Goal: Information Seeking & Learning: Learn about a topic

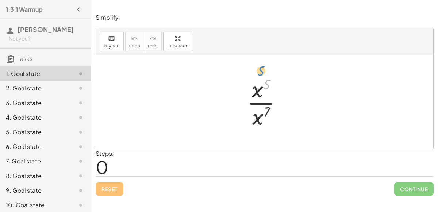
drag, startPoint x: 265, startPoint y: 85, endPoint x: 263, endPoint y: 78, distance: 7.6
click at [263, 78] on div at bounding box center [268, 102] width 48 height 56
drag, startPoint x: 257, startPoint y: 91, endPoint x: 269, endPoint y: 116, distance: 28.3
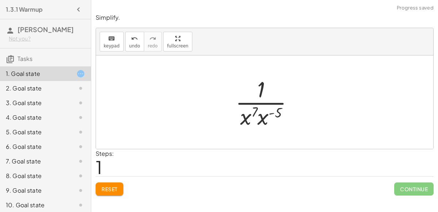
click at [267, 115] on div at bounding box center [267, 102] width 71 height 56
click at [266, 111] on div at bounding box center [267, 102] width 66 height 56
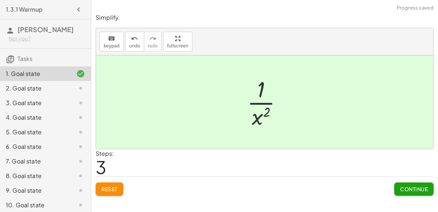
click at [404, 188] on span "Continue" at bounding box center [414, 189] width 28 height 7
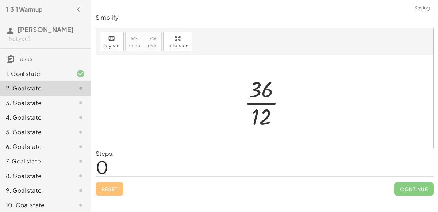
click at [259, 101] on div at bounding box center [268, 102] width 54 height 56
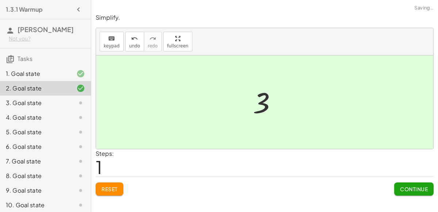
click at [419, 199] on div "Simplify. keyboard keypad undo undo redo redo fullscreen · x 5 · x 7 · 1 · x 7 …" at bounding box center [264, 106] width 347 height 212
click at [414, 192] on button "Continue" at bounding box center [413, 189] width 39 height 13
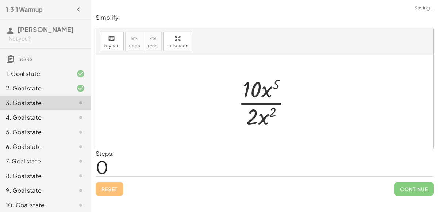
click at [275, 82] on div at bounding box center [267, 102] width 66 height 56
drag, startPoint x: 270, startPoint y: 110, endPoint x: 265, endPoint y: 115, distance: 7.0
click at [265, 115] on div at bounding box center [267, 102] width 66 height 56
drag, startPoint x: 263, startPoint y: 118, endPoint x: 269, endPoint y: 89, distance: 30.2
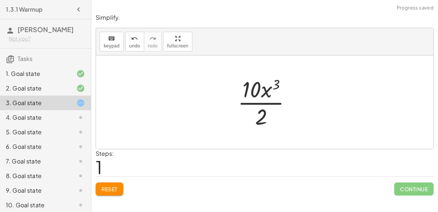
click at [268, 90] on div at bounding box center [267, 102] width 67 height 56
click at [263, 102] on div at bounding box center [267, 102] width 67 height 56
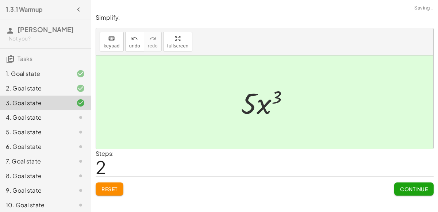
click at [409, 195] on div "Simplify. keyboard keypad undo undo redo redo fullscreen · 10 · x 5 · 2 · x 2 ·…" at bounding box center [264, 104] width 347 height 191
click at [410, 189] on span "Continue" at bounding box center [414, 189] width 28 height 7
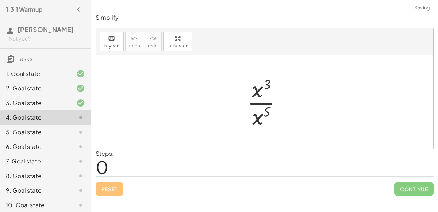
click at [268, 102] on div at bounding box center [268, 102] width 48 height 56
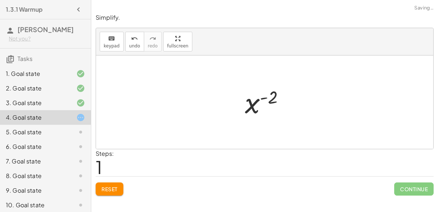
click at [264, 97] on div at bounding box center [267, 102] width 53 height 36
click at [259, 108] on div at bounding box center [267, 102] width 53 height 36
click at [251, 102] on div at bounding box center [267, 102] width 53 height 36
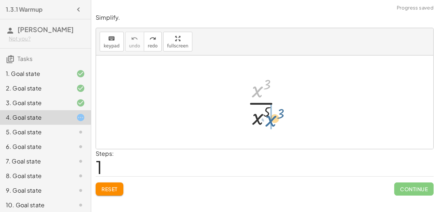
drag, startPoint x: 259, startPoint y: 87, endPoint x: 272, endPoint y: 116, distance: 32.2
click at [272, 116] on div at bounding box center [268, 102] width 48 height 56
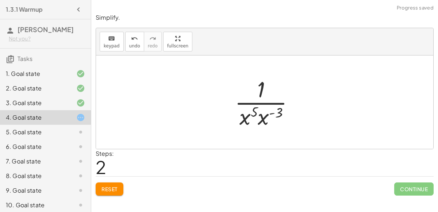
click at [268, 114] on div at bounding box center [267, 102] width 73 height 56
click at [267, 111] on div at bounding box center [268, 102] width 68 height 56
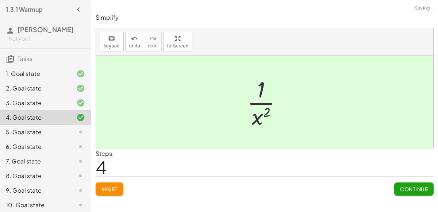
click at [409, 188] on span "Continue" at bounding box center [414, 189] width 28 height 7
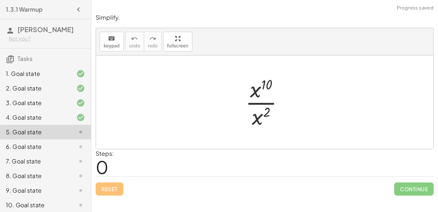
click at [265, 102] on div at bounding box center [268, 102] width 52 height 56
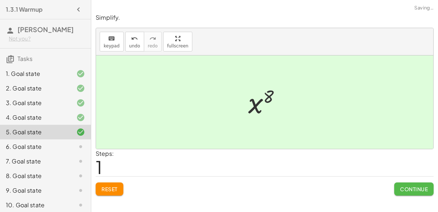
click at [408, 191] on span "Continue" at bounding box center [414, 189] width 28 height 7
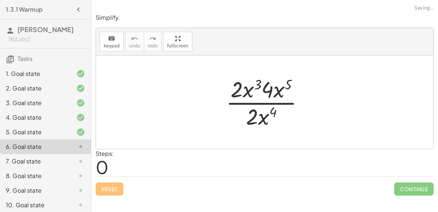
click at [268, 102] on div at bounding box center [267, 102] width 91 height 56
drag, startPoint x: 280, startPoint y: 90, endPoint x: 262, endPoint y: 90, distance: 17.9
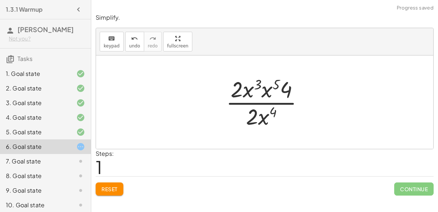
click at [263, 90] on div at bounding box center [267, 102] width 91 height 56
click at [264, 84] on div at bounding box center [268, 102] width 92 height 56
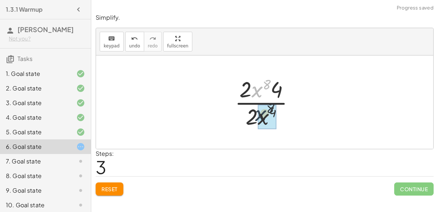
drag, startPoint x: 255, startPoint y: 90, endPoint x: 261, endPoint y: 115, distance: 26.3
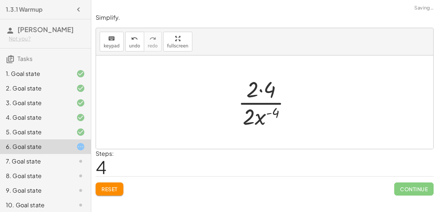
click at [268, 112] on div at bounding box center [267, 102] width 66 height 56
click at [261, 93] on div at bounding box center [267, 102] width 66 height 56
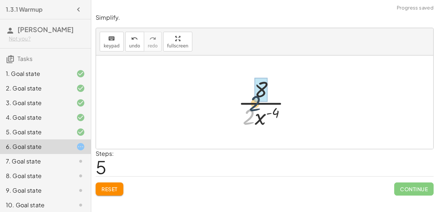
drag, startPoint x: 246, startPoint y: 122, endPoint x: 255, endPoint y: 103, distance: 20.8
click at [255, 103] on div at bounding box center [267, 102] width 66 height 56
drag, startPoint x: 251, startPoint y: 116, endPoint x: 260, endPoint y: 91, distance: 27.0
click at [260, 91] on div at bounding box center [268, 102] width 54 height 56
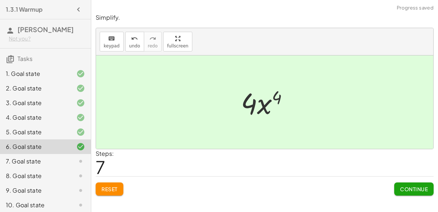
click at [399, 186] on button "Continue" at bounding box center [413, 189] width 39 height 13
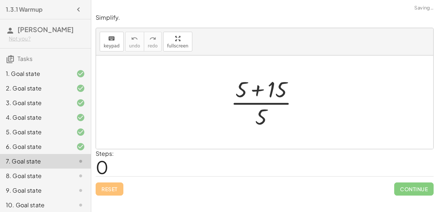
click at [263, 89] on div at bounding box center [267, 102] width 81 height 56
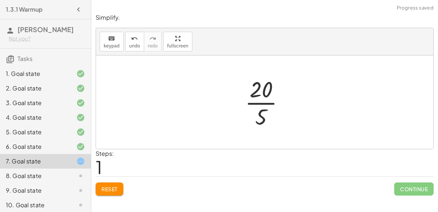
click at [264, 102] on div at bounding box center [267, 102] width 53 height 56
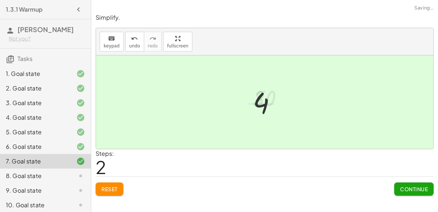
click at [429, 190] on button "Continue" at bounding box center [413, 189] width 39 height 13
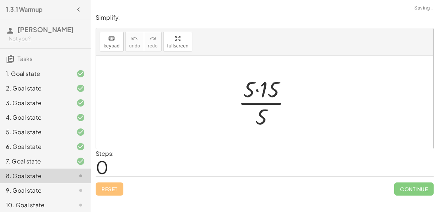
click at [257, 89] on div at bounding box center [268, 102] width 66 height 56
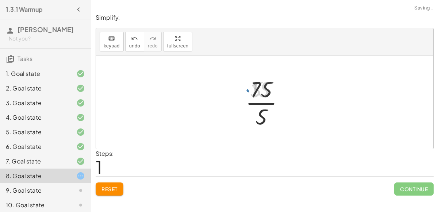
click at [264, 102] on div at bounding box center [267, 102] width 51 height 56
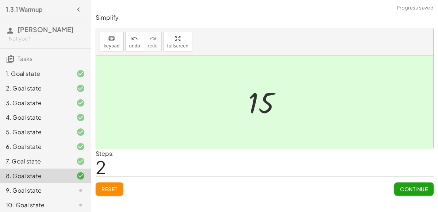
click at [423, 188] on span "Continue" at bounding box center [414, 189] width 28 height 7
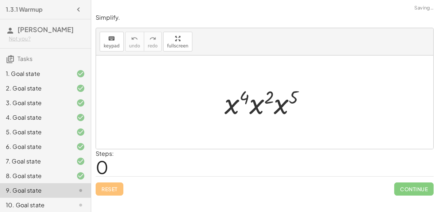
click at [235, 104] on div at bounding box center [268, 103] width 94 height 38
click at [259, 105] on div at bounding box center [268, 103] width 94 height 38
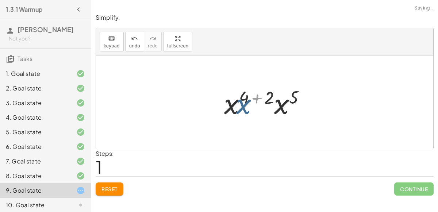
click at [260, 104] on div at bounding box center [267, 103] width 95 height 38
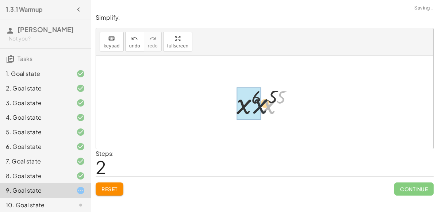
drag, startPoint x: 263, startPoint y: 103, endPoint x: 243, endPoint y: 104, distance: 20.5
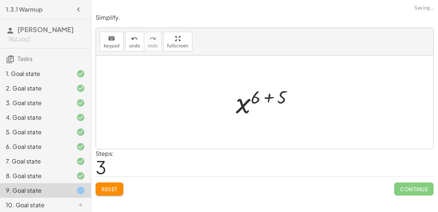
click at [267, 98] on div at bounding box center [267, 102] width 70 height 36
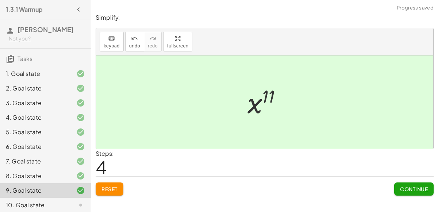
click at [423, 194] on button "Continue" at bounding box center [413, 189] width 39 height 13
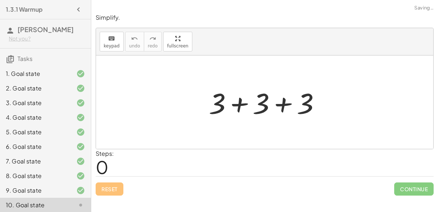
click at [242, 108] on div at bounding box center [267, 103] width 125 height 38
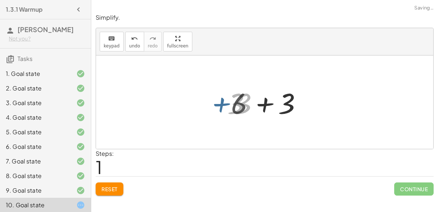
click at [262, 103] on div at bounding box center [268, 103] width 80 height 38
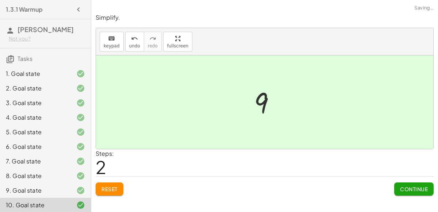
click at [423, 194] on button "Continue" at bounding box center [413, 189] width 39 height 13
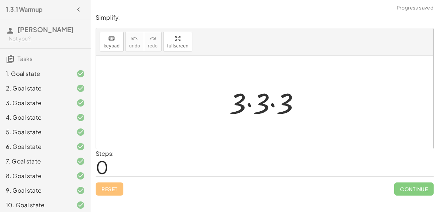
click at [249, 106] on div at bounding box center [268, 103] width 84 height 38
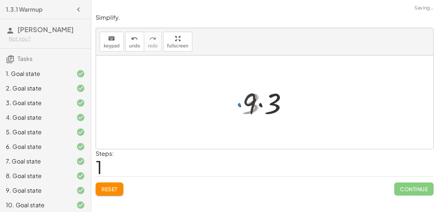
click at [257, 104] on div at bounding box center [268, 103] width 58 height 38
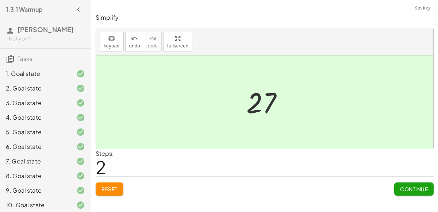
click at [404, 184] on button "Continue" at bounding box center [413, 189] width 39 height 13
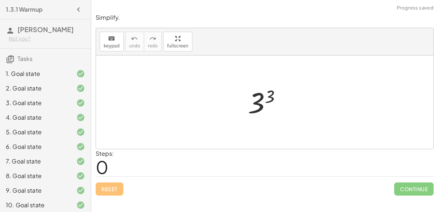
click at [245, 87] on div at bounding box center [267, 102] width 47 height 36
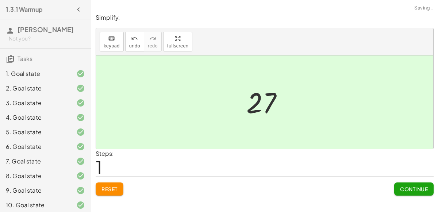
click at [411, 184] on button "Continue" at bounding box center [413, 189] width 39 height 13
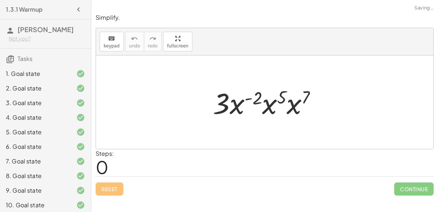
click at [251, 98] on div at bounding box center [267, 103] width 117 height 38
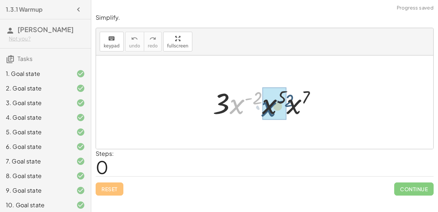
drag, startPoint x: 238, startPoint y: 102, endPoint x: 272, endPoint y: 104, distance: 33.7
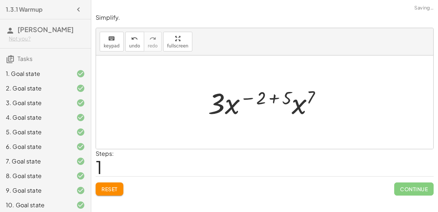
click at [273, 96] on div at bounding box center [267, 103] width 127 height 38
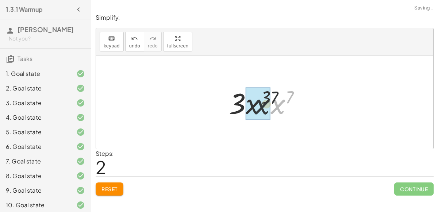
drag, startPoint x: 280, startPoint y: 103, endPoint x: 259, endPoint y: 104, distance: 21.6
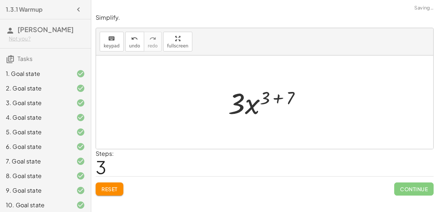
click at [282, 99] on div at bounding box center [268, 103] width 86 height 38
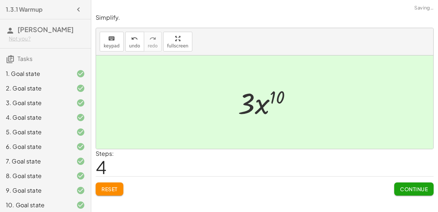
click at [415, 190] on span "Continue" at bounding box center [414, 189] width 28 height 7
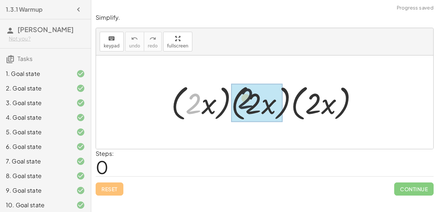
drag, startPoint x: 197, startPoint y: 107, endPoint x: 259, endPoint y: 102, distance: 61.6
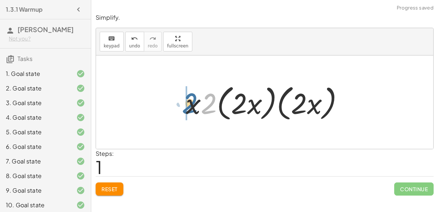
drag, startPoint x: 206, startPoint y: 105, endPoint x: 186, endPoint y: 104, distance: 20.1
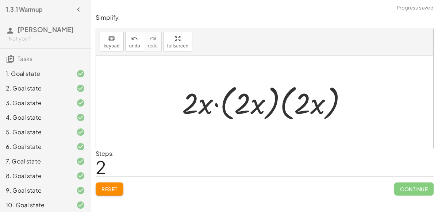
click at [248, 99] on div at bounding box center [268, 102] width 178 height 42
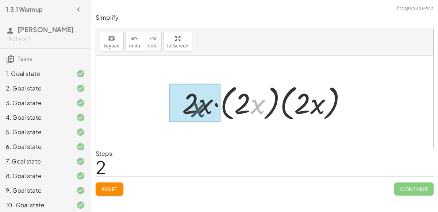
drag, startPoint x: 259, startPoint y: 107, endPoint x: 202, endPoint y: 111, distance: 56.7
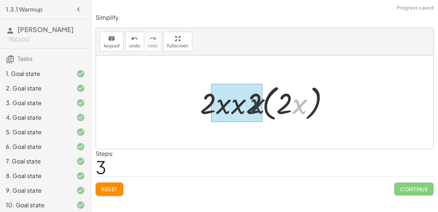
drag, startPoint x: 298, startPoint y: 106, endPoint x: 247, endPoint y: 106, distance: 50.8
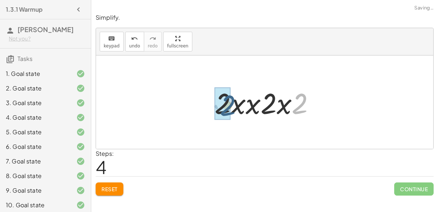
drag, startPoint x: 301, startPoint y: 103, endPoint x: 223, endPoint y: 106, distance: 77.8
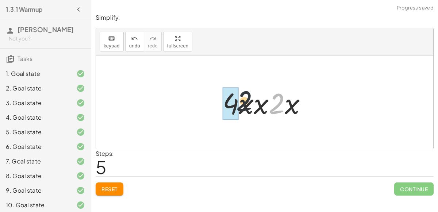
drag, startPoint x: 273, startPoint y: 102, endPoint x: 225, endPoint y: 99, distance: 47.9
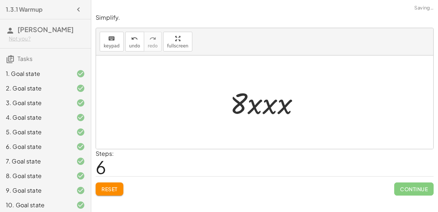
click at [268, 105] on div at bounding box center [267, 103] width 83 height 38
click at [268, 105] on div at bounding box center [267, 103] width 77 height 38
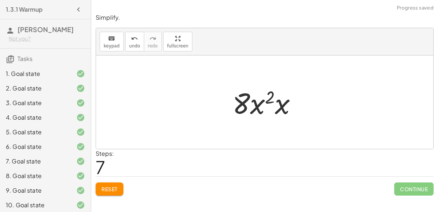
click at [268, 101] on div at bounding box center [267, 103] width 77 height 38
click at [257, 106] on div at bounding box center [267, 103] width 77 height 38
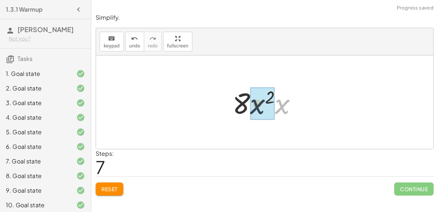
drag, startPoint x: 292, startPoint y: 104, endPoint x: 266, endPoint y: 104, distance: 25.9
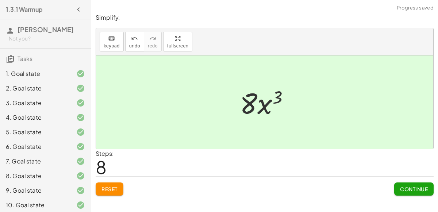
click at [408, 186] on span "Continue" at bounding box center [414, 189] width 28 height 7
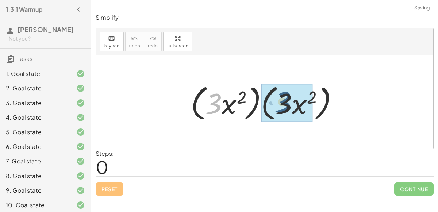
drag, startPoint x: 210, startPoint y: 105, endPoint x: 281, endPoint y: 103, distance: 71.2
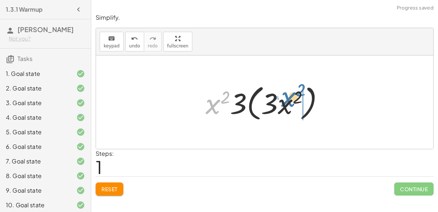
drag, startPoint x: 215, startPoint y: 106, endPoint x: 296, endPoint y: 99, distance: 80.7
click at [296, 99] on div at bounding box center [267, 102] width 131 height 42
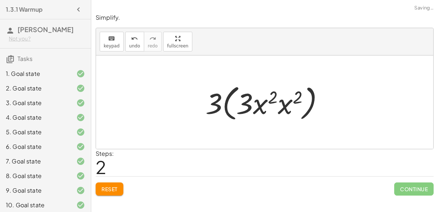
click at [285, 104] on div at bounding box center [267, 102] width 131 height 42
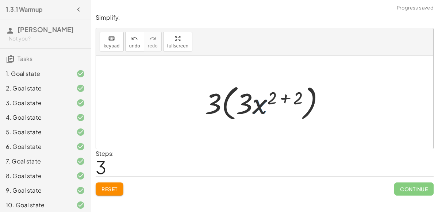
click at [284, 98] on div at bounding box center [267, 102] width 133 height 42
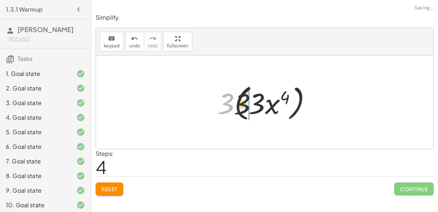
drag, startPoint x: 226, startPoint y: 102, endPoint x: 260, endPoint y: 102, distance: 34.0
click at [260, 102] on div at bounding box center [267, 102] width 107 height 42
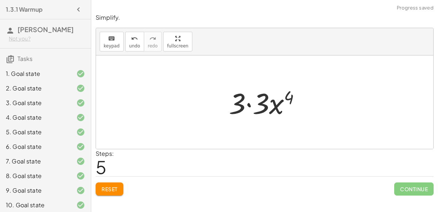
click at [249, 104] on div at bounding box center [267, 103] width 85 height 38
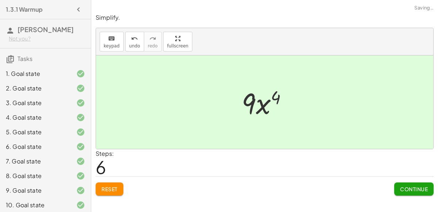
click at [413, 189] on span "Continue" at bounding box center [414, 189] width 28 height 7
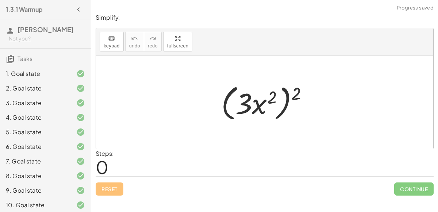
scroll to position [163, 0]
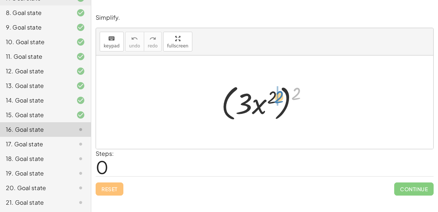
drag, startPoint x: 295, startPoint y: 92, endPoint x: 276, endPoint y: 95, distance: 18.8
click at [276, 95] on div at bounding box center [268, 102] width 100 height 42
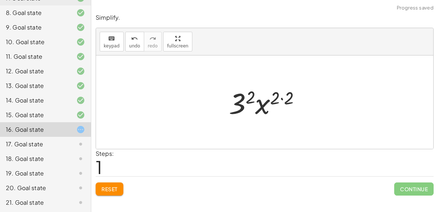
click at [283, 98] on div at bounding box center [267, 103] width 85 height 38
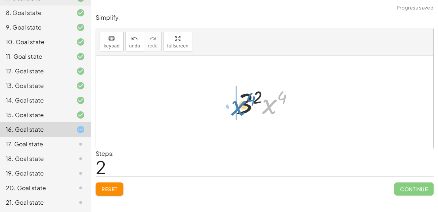
drag, startPoint x: 268, startPoint y: 110, endPoint x: 238, endPoint y: 111, distance: 29.6
click at [238, 111] on div at bounding box center [267, 103] width 71 height 38
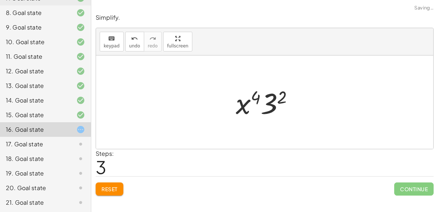
click at [259, 99] on div at bounding box center [267, 103] width 71 height 38
drag, startPoint x: 244, startPoint y: 104, endPoint x: 280, endPoint y: 104, distance: 36.9
click at [280, 104] on div at bounding box center [267, 103] width 71 height 38
click at [279, 94] on div at bounding box center [267, 103] width 71 height 38
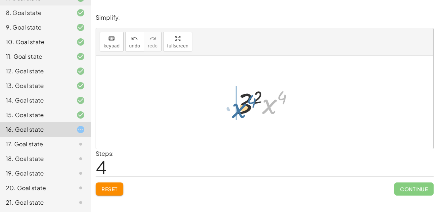
drag, startPoint x: 270, startPoint y: 103, endPoint x: 241, endPoint y: 107, distance: 29.4
click at [241, 107] on div at bounding box center [267, 103] width 71 height 38
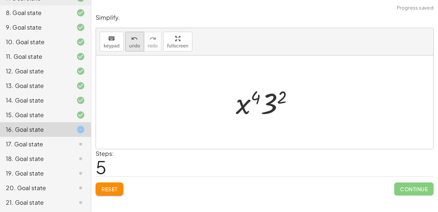
click at [137, 38] on button "undo undo" at bounding box center [134, 42] width 19 height 20
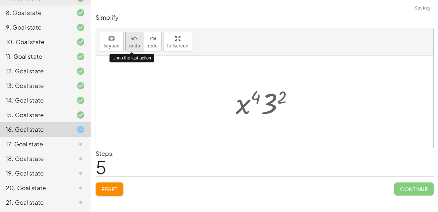
click at [137, 38] on button "undo undo" at bounding box center [134, 42] width 19 height 20
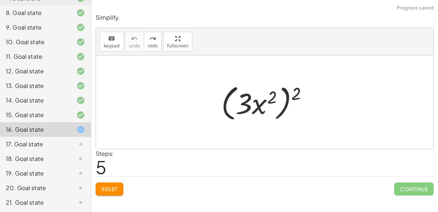
click at [256, 102] on div at bounding box center [268, 102] width 100 height 42
drag, startPoint x: 301, startPoint y: 92, endPoint x: 278, endPoint y: 98, distance: 23.6
click at [278, 98] on div at bounding box center [268, 102] width 100 height 42
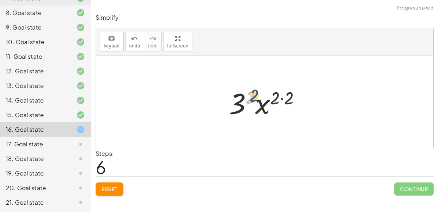
click at [249, 99] on div at bounding box center [267, 103] width 85 height 38
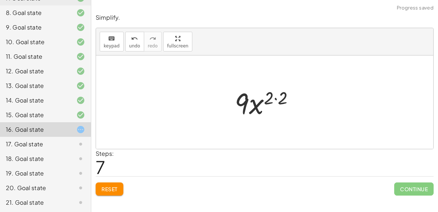
click at [273, 98] on div at bounding box center [267, 103] width 73 height 38
click at [274, 98] on div at bounding box center [267, 103] width 73 height 38
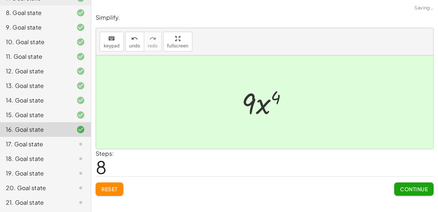
click at [417, 189] on span "Continue" at bounding box center [414, 189] width 28 height 7
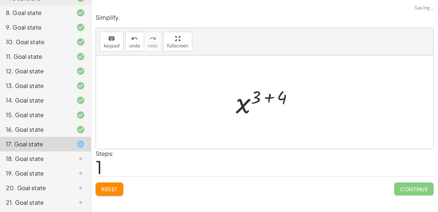
click at [273, 100] on div at bounding box center [267, 102] width 71 height 36
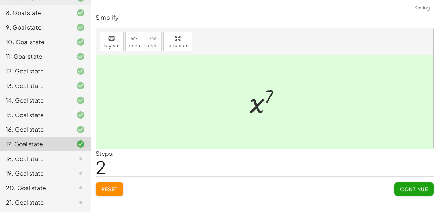
click at [411, 192] on button "Continue" at bounding box center [413, 189] width 39 height 13
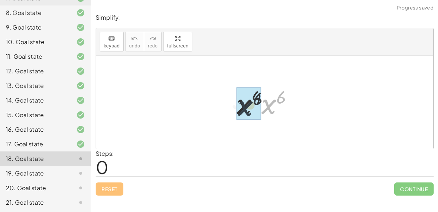
drag, startPoint x: 270, startPoint y: 101, endPoint x: 246, endPoint y: 103, distance: 24.6
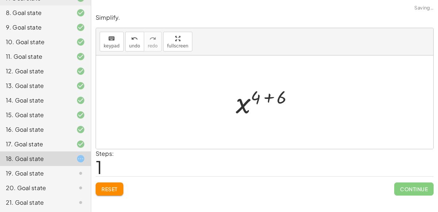
click at [267, 96] on div at bounding box center [267, 102] width 71 height 36
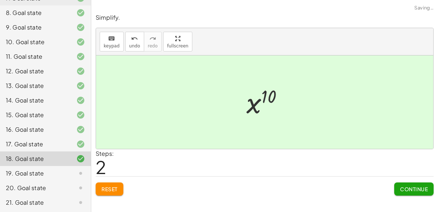
click at [417, 201] on div "Simplify. keyboard keypad undo undo redo redo fullscreen · x 5 · x 7 · 1 · x 7 …" at bounding box center [264, 106] width 347 height 212
click at [406, 184] on button "Continue" at bounding box center [413, 189] width 39 height 13
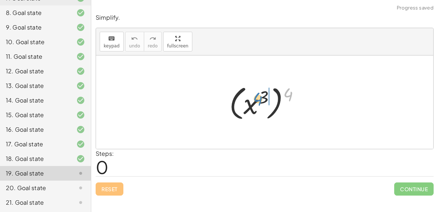
drag, startPoint x: 286, startPoint y: 94, endPoint x: 260, endPoint y: 100, distance: 25.8
click at [260, 100] on div at bounding box center [268, 102] width 84 height 41
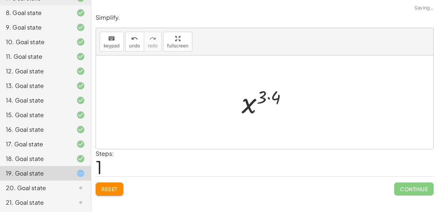
click at [265, 99] on div at bounding box center [267, 102] width 59 height 36
click at [269, 98] on div at bounding box center [267, 102] width 59 height 36
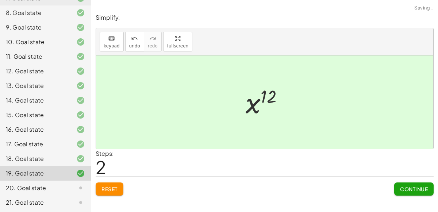
click at [416, 187] on span "Continue" at bounding box center [414, 189] width 28 height 7
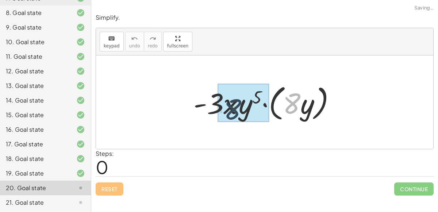
drag, startPoint x: 295, startPoint y: 100, endPoint x: 234, endPoint y: 106, distance: 60.5
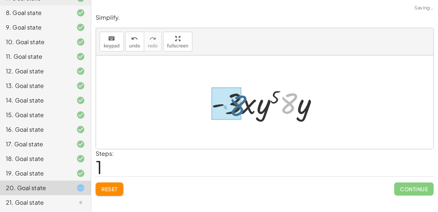
drag, startPoint x: 290, startPoint y: 102, endPoint x: 239, endPoint y: 104, distance: 50.8
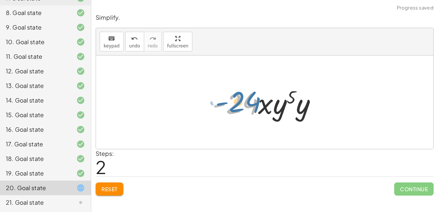
click at [246, 100] on div at bounding box center [268, 103] width 118 height 38
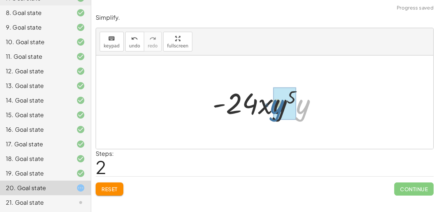
drag, startPoint x: 298, startPoint y: 108, endPoint x: 274, endPoint y: 107, distance: 24.9
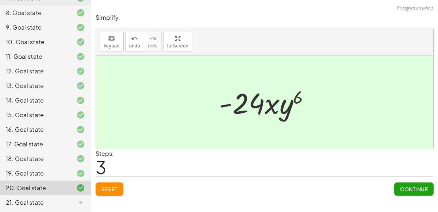
click at [405, 186] on span "Continue" at bounding box center [414, 189] width 28 height 7
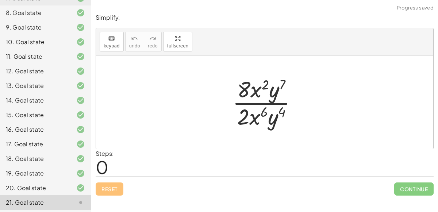
click at [272, 103] on div at bounding box center [268, 102] width 78 height 56
drag, startPoint x: 274, startPoint y: 116, endPoint x: 277, endPoint y: 90, distance: 26.5
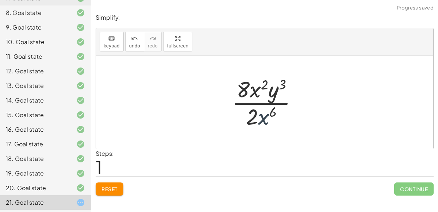
click at [264, 115] on div at bounding box center [267, 102] width 79 height 56
drag, startPoint x: 255, startPoint y: 93, endPoint x: 276, endPoint y: 118, distance: 32.6
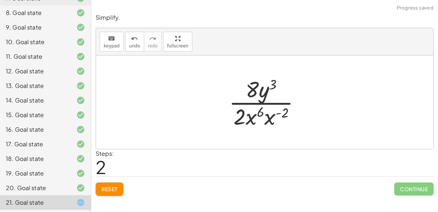
click at [262, 123] on div at bounding box center [267, 102] width 85 height 56
click at [271, 115] on div at bounding box center [268, 102] width 80 height 56
click at [270, 100] on div at bounding box center [267, 102] width 61 height 56
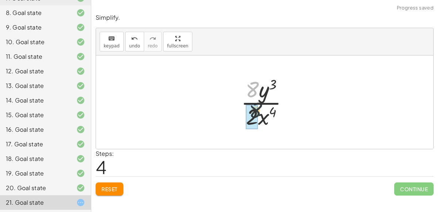
drag, startPoint x: 251, startPoint y: 91, endPoint x: 253, endPoint y: 112, distance: 21.3
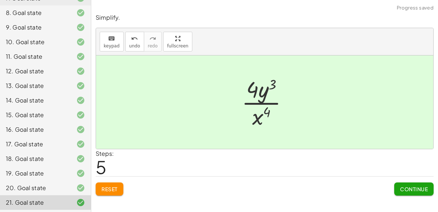
click at [424, 188] on span "Continue" at bounding box center [414, 189] width 28 height 7
